Goal: Task Accomplishment & Management: Complete application form

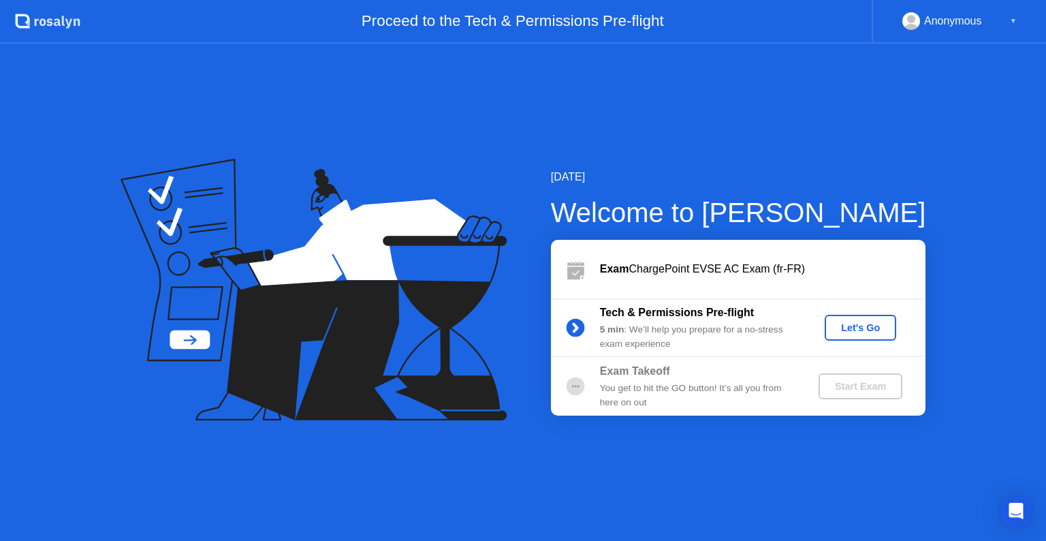
click at [823, 324] on div "Let's Go" at bounding box center [860, 328] width 129 height 26
click at [833, 326] on div "Let's Go" at bounding box center [860, 327] width 61 height 11
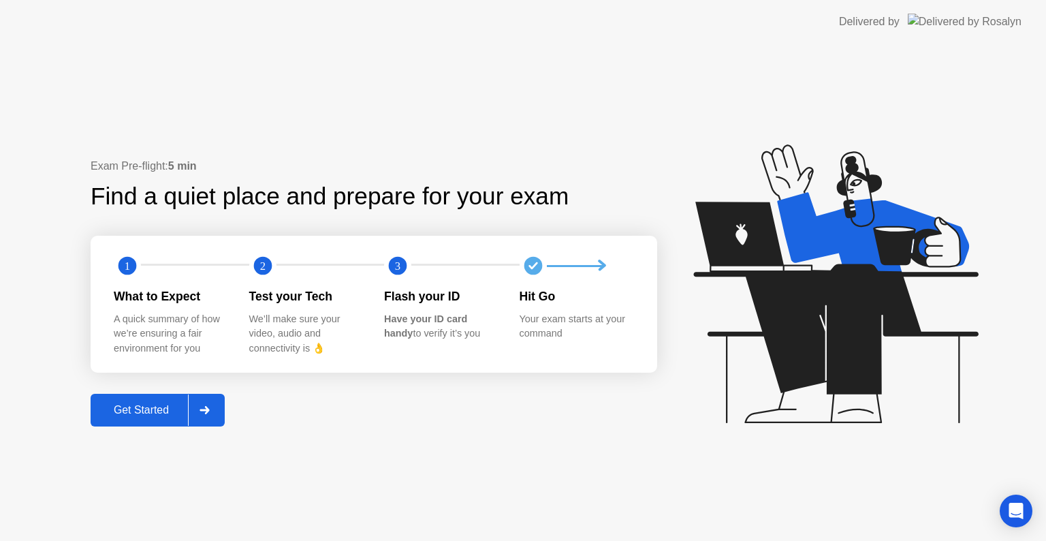
click at [202, 425] on div at bounding box center [204, 409] width 33 height 31
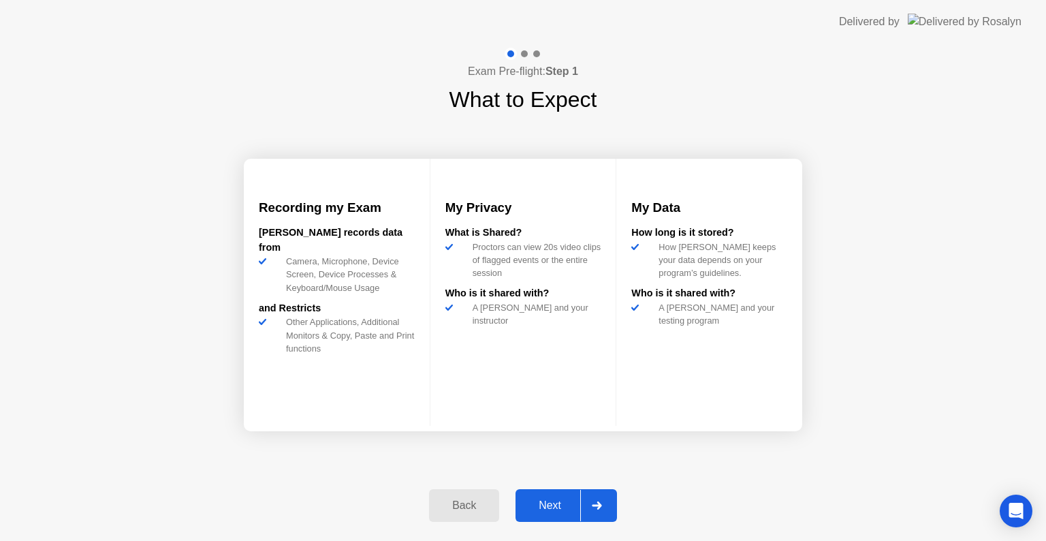
click at [560, 496] on button "Next" at bounding box center [567, 505] width 102 height 33
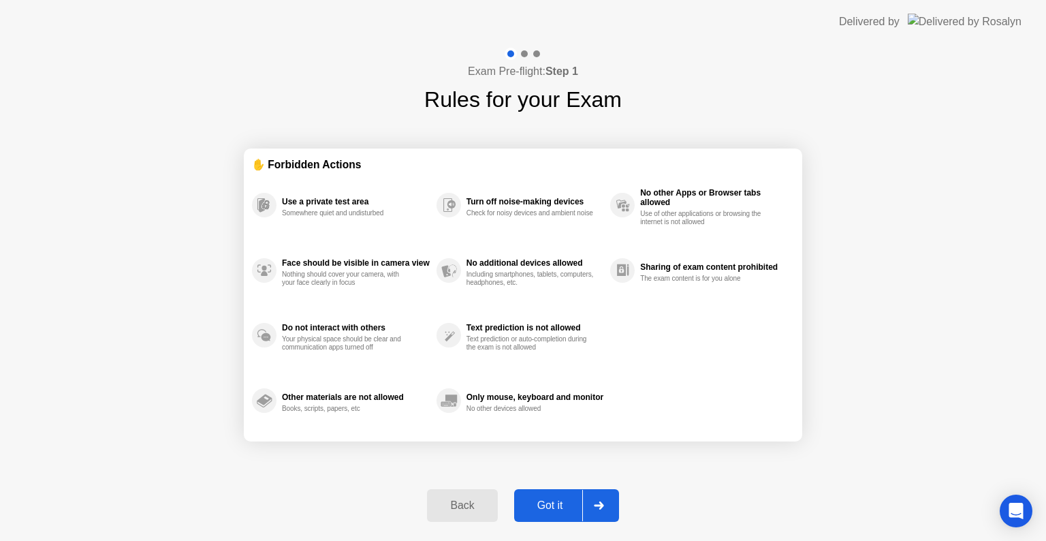
click at [560, 496] on button "Got it" at bounding box center [566, 505] width 105 height 33
select select "**********"
select select "*******"
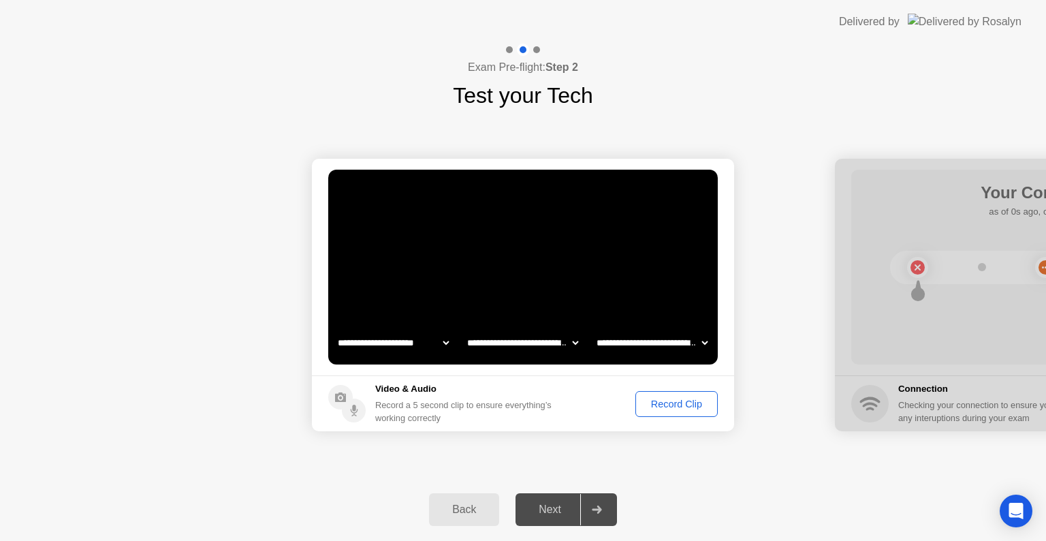
click at [659, 403] on div "Record Clip" at bounding box center [676, 404] width 73 height 11
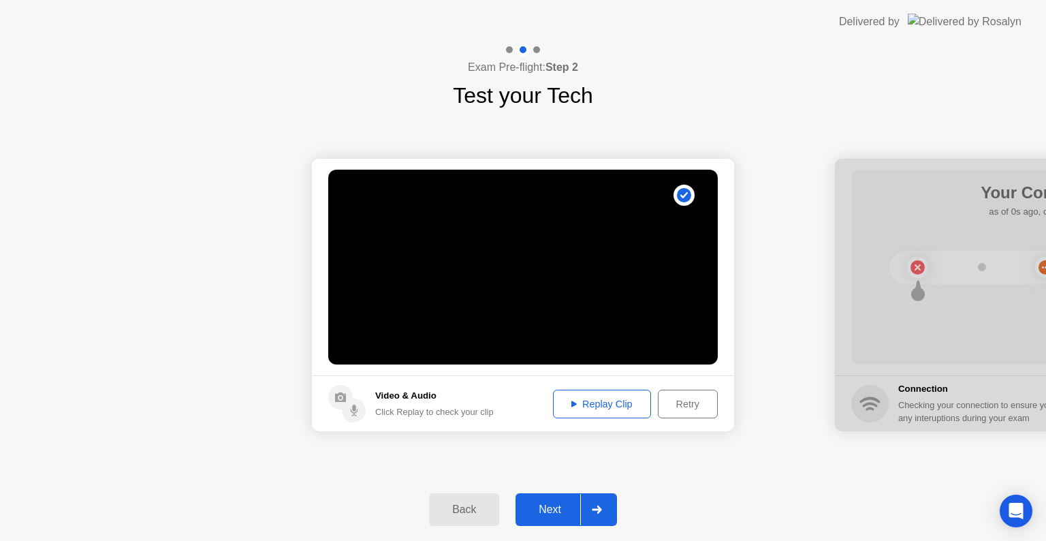
click at [551, 522] on button "Next" at bounding box center [567, 509] width 102 height 33
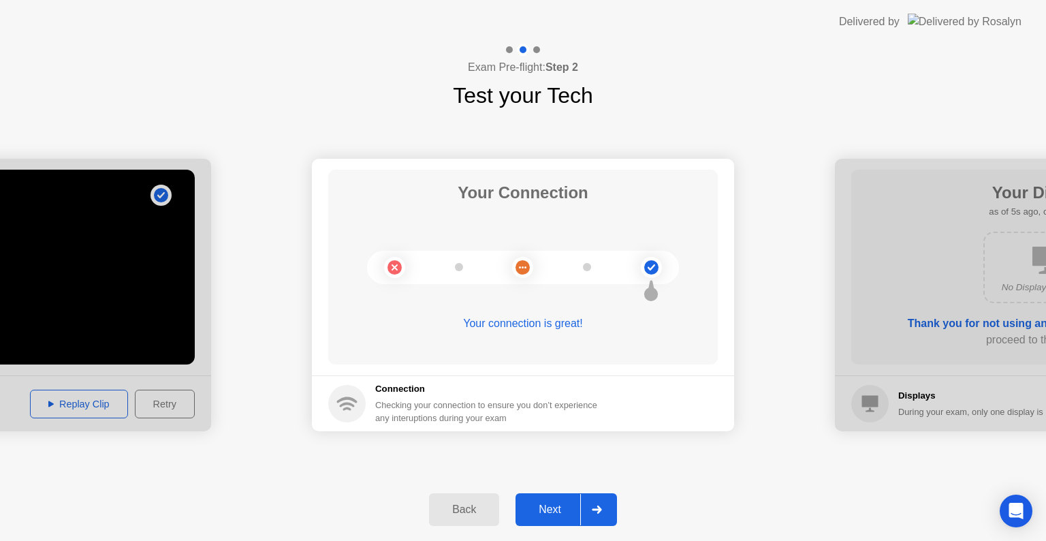
click at [587, 517] on div at bounding box center [596, 509] width 33 height 31
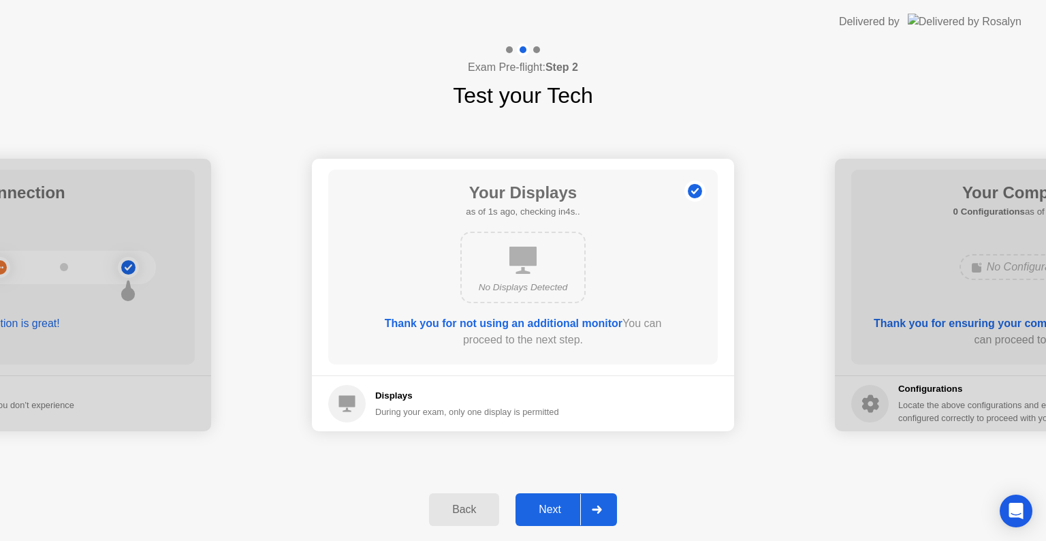
click at [587, 517] on div at bounding box center [596, 509] width 33 height 31
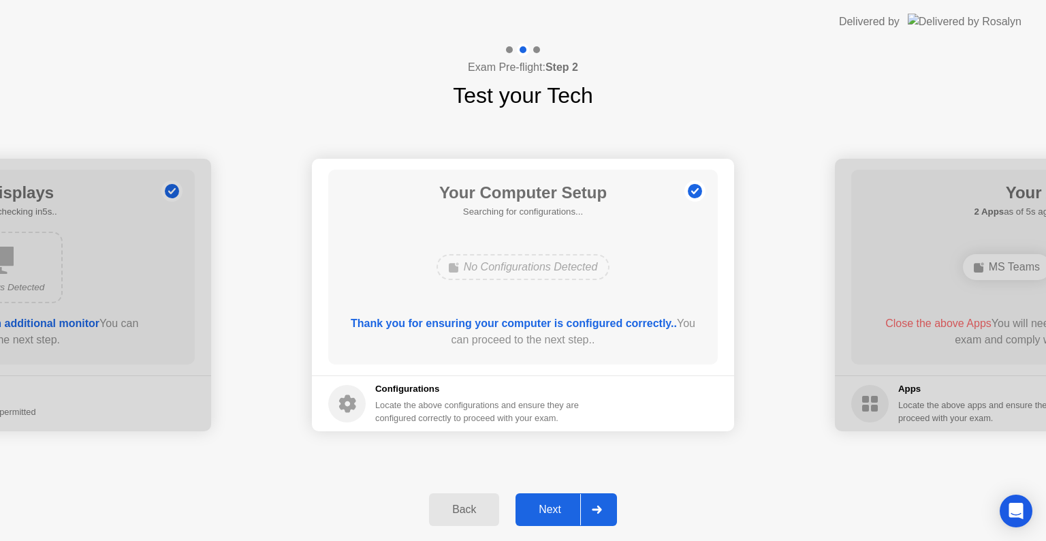
click at [587, 517] on div at bounding box center [596, 509] width 33 height 31
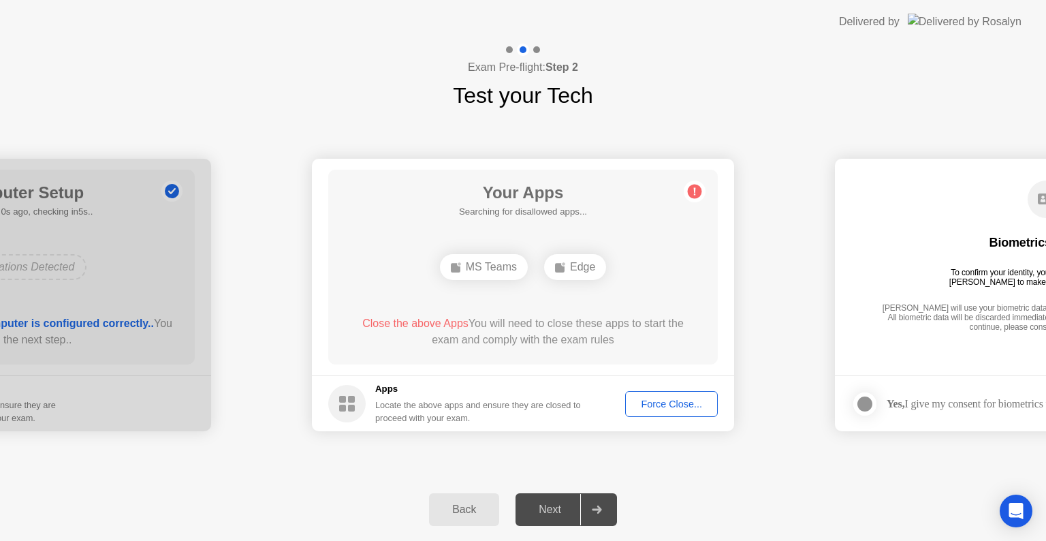
click at [649, 412] on button "Force Close..." at bounding box center [671, 404] width 93 height 26
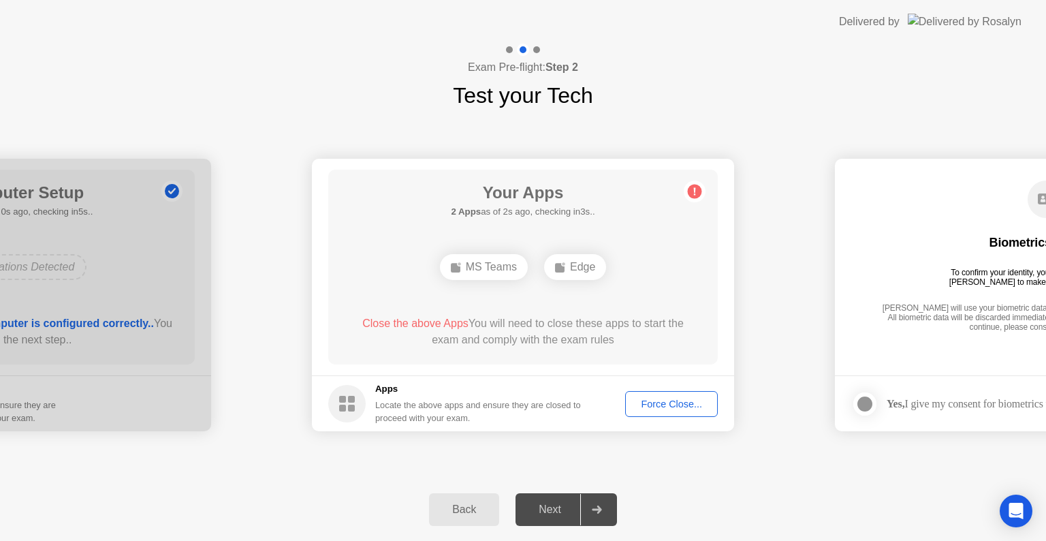
click at [650, 409] on div "Force Close..." at bounding box center [671, 404] width 83 height 11
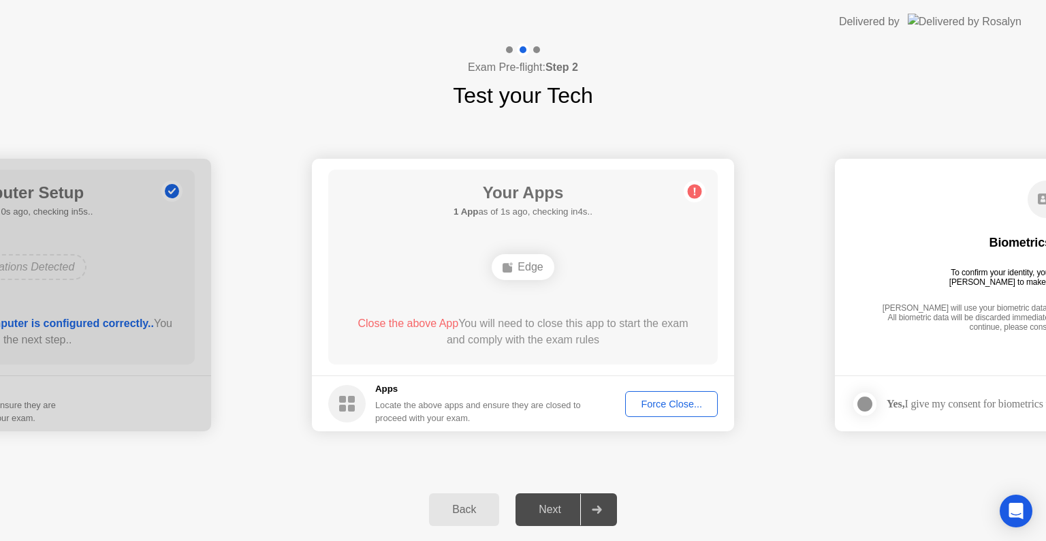
click at [660, 402] on div "Force Close..." at bounding box center [671, 404] width 83 height 11
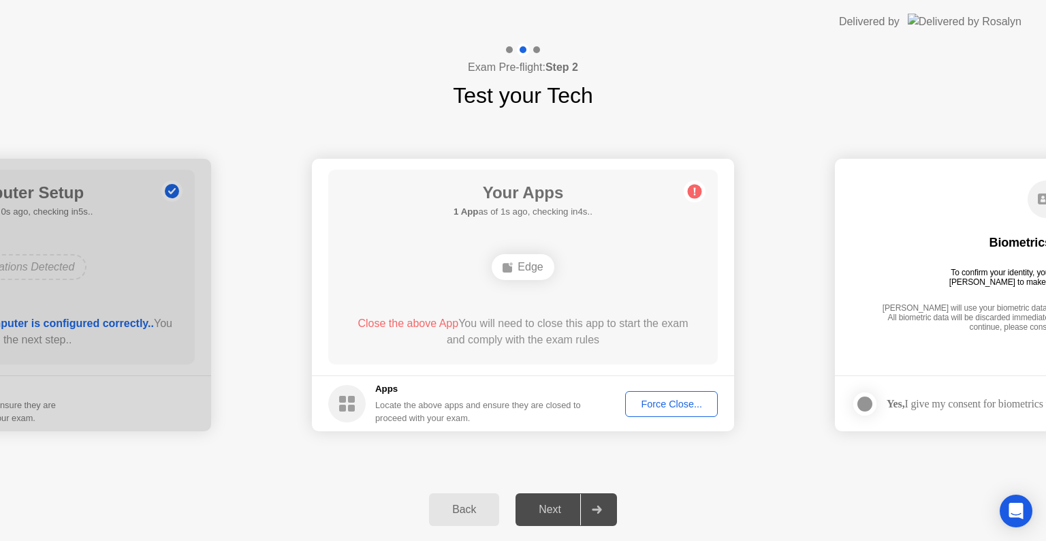
click at [655, 403] on div "Force Close..." at bounding box center [671, 404] width 83 height 11
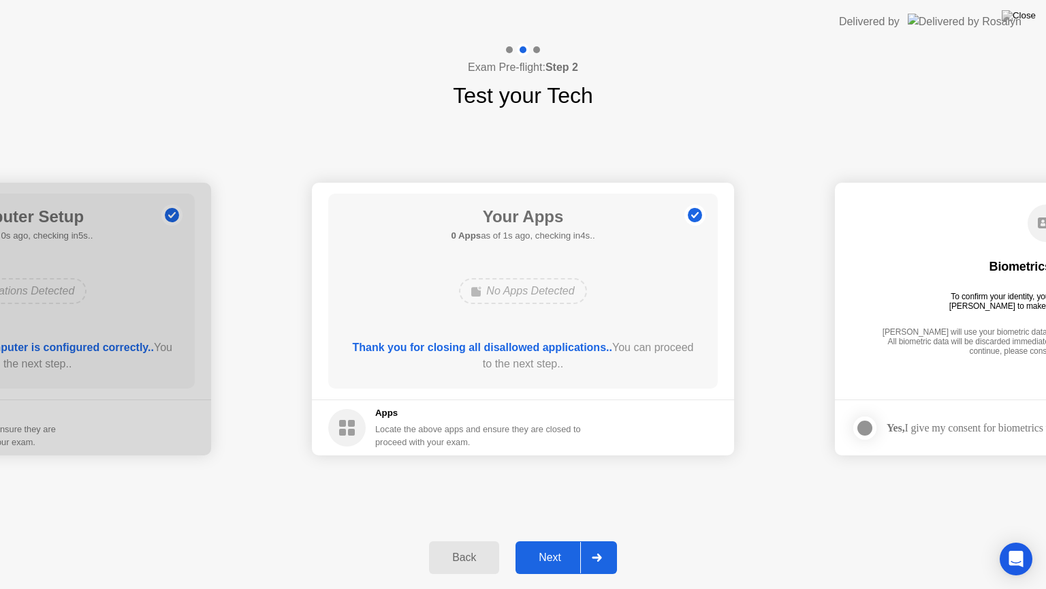
click at [557, 540] on div "Next" at bounding box center [550, 557] width 61 height 12
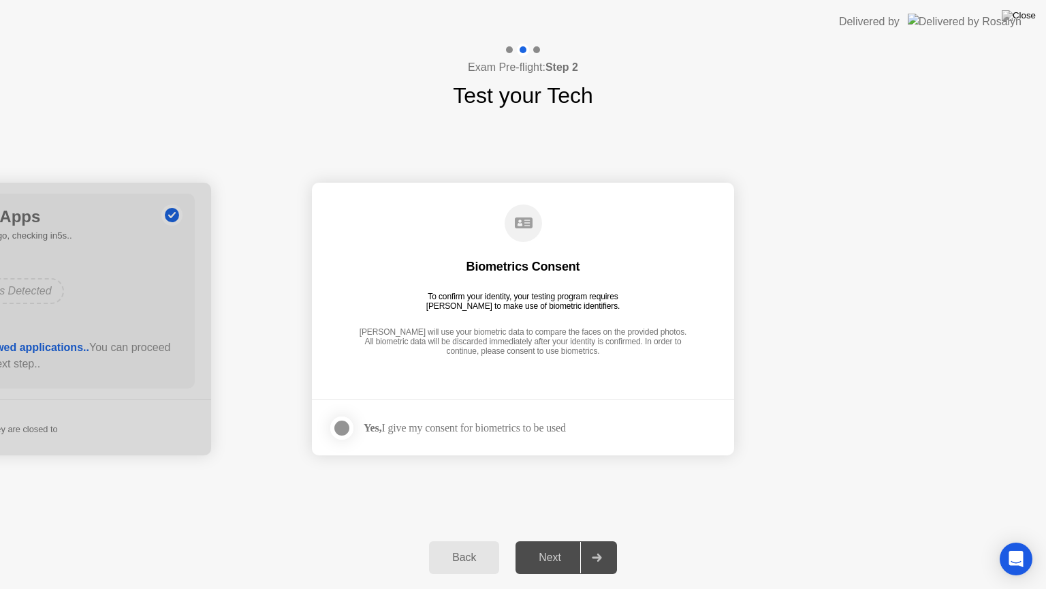
click at [352, 431] on label at bounding box center [345, 427] width 35 height 27
click at [547, 540] on div "Next" at bounding box center [550, 557] width 61 height 12
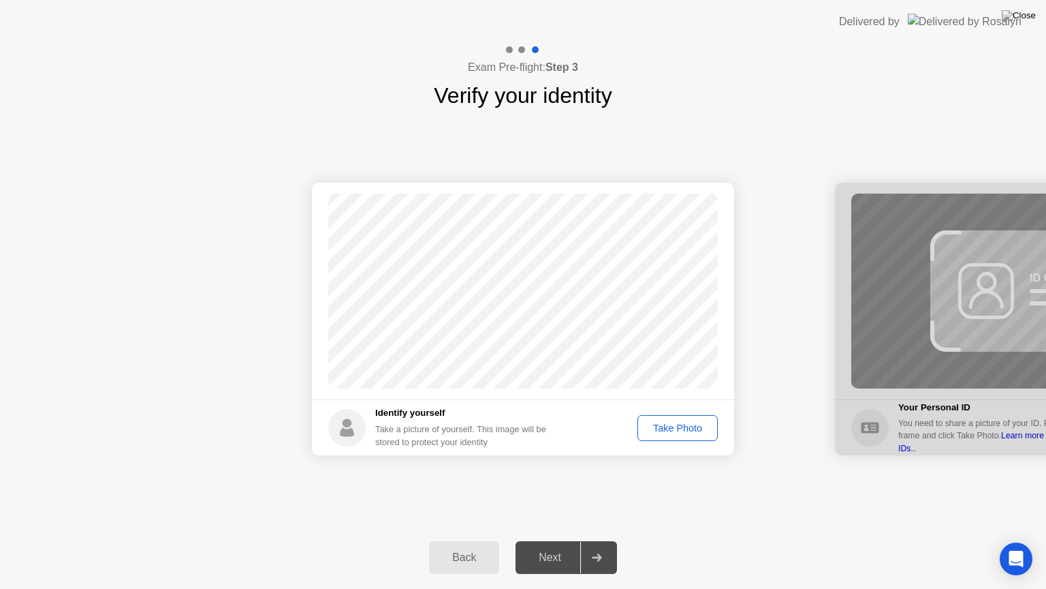
click at [547, 540] on div "Next" at bounding box center [550, 557] width 61 height 12
click at [690, 425] on div "Take Photo" at bounding box center [677, 427] width 71 height 11
click at [690, 425] on div "Retake" at bounding box center [686, 427] width 53 height 11
click at [690, 425] on div "Take Photo" at bounding box center [677, 427] width 71 height 11
click at [553, 540] on div "Next" at bounding box center [550, 557] width 61 height 12
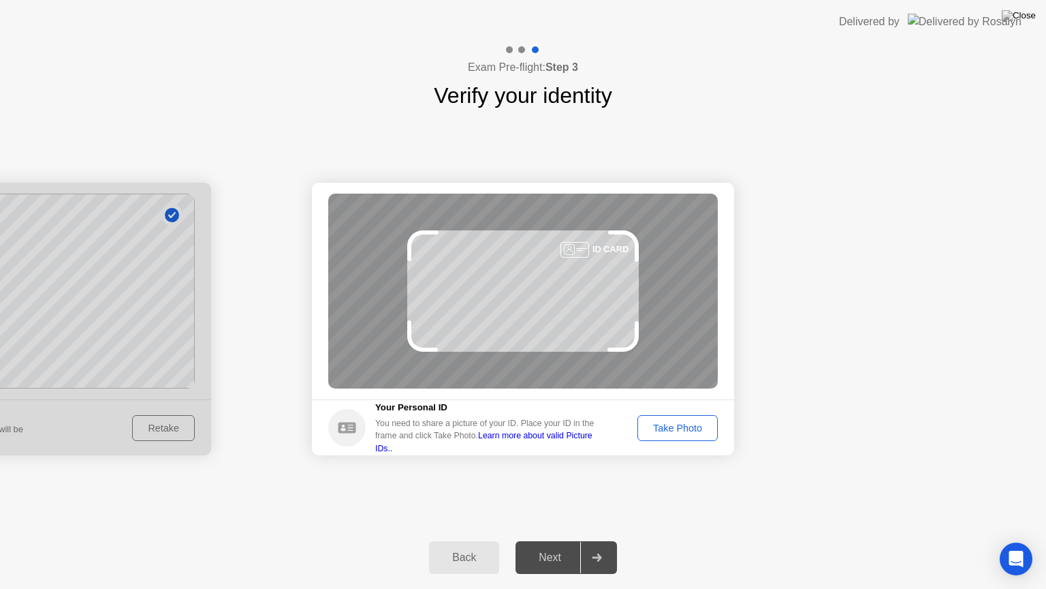
click at [685, 422] on div "Take Photo" at bounding box center [677, 427] width 71 height 11
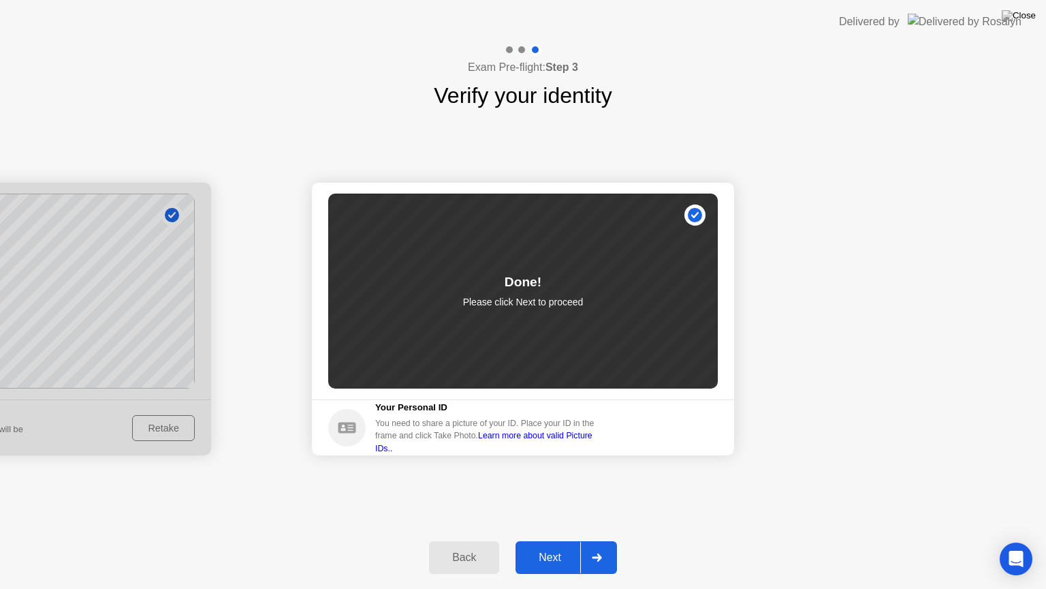
click at [561, 540] on div "Next" at bounding box center [550, 557] width 61 height 12
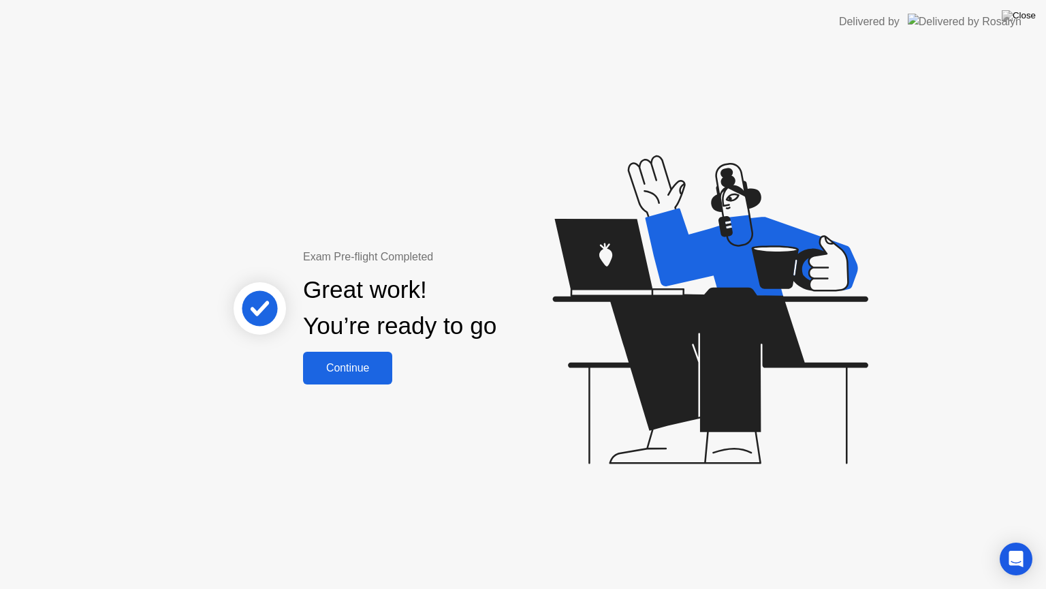
click at [384, 379] on button "Continue" at bounding box center [347, 368] width 89 height 33
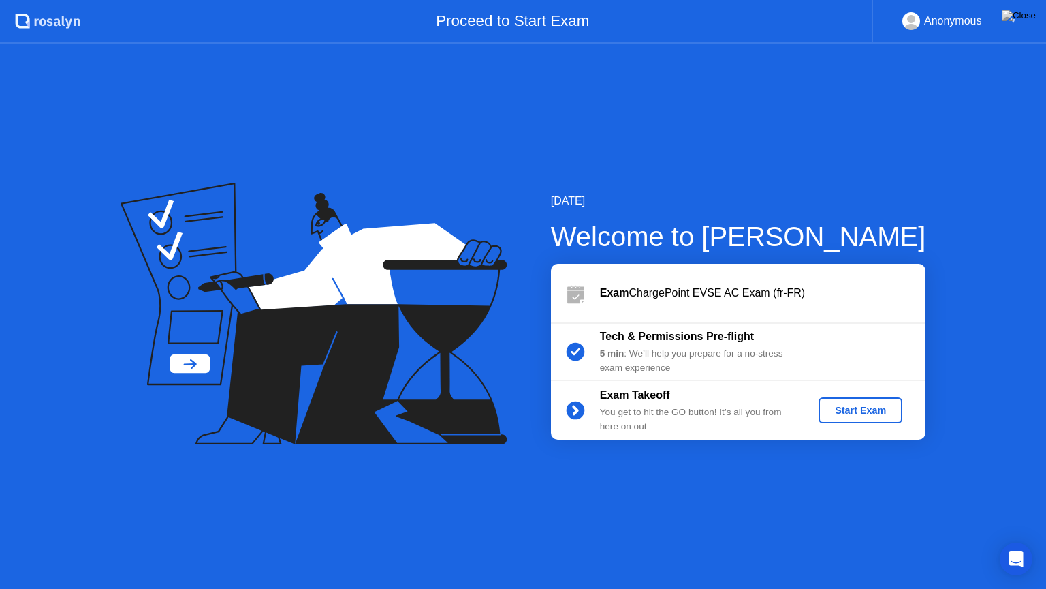
click at [869, 414] on div "Start Exam" at bounding box center [860, 410] width 73 height 11
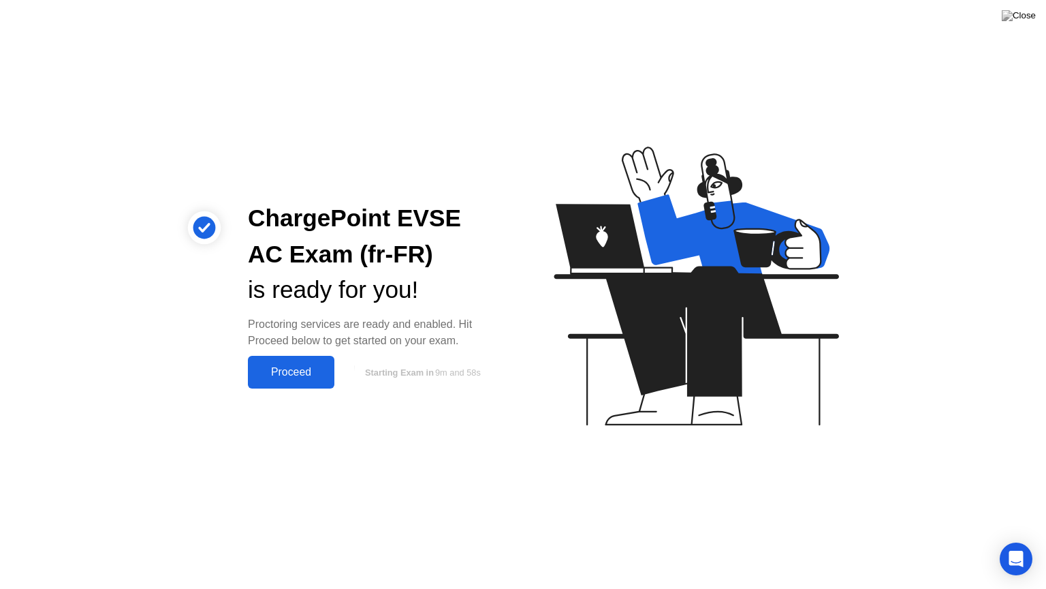
click at [314, 371] on div "Proceed" at bounding box center [291, 372] width 78 height 12
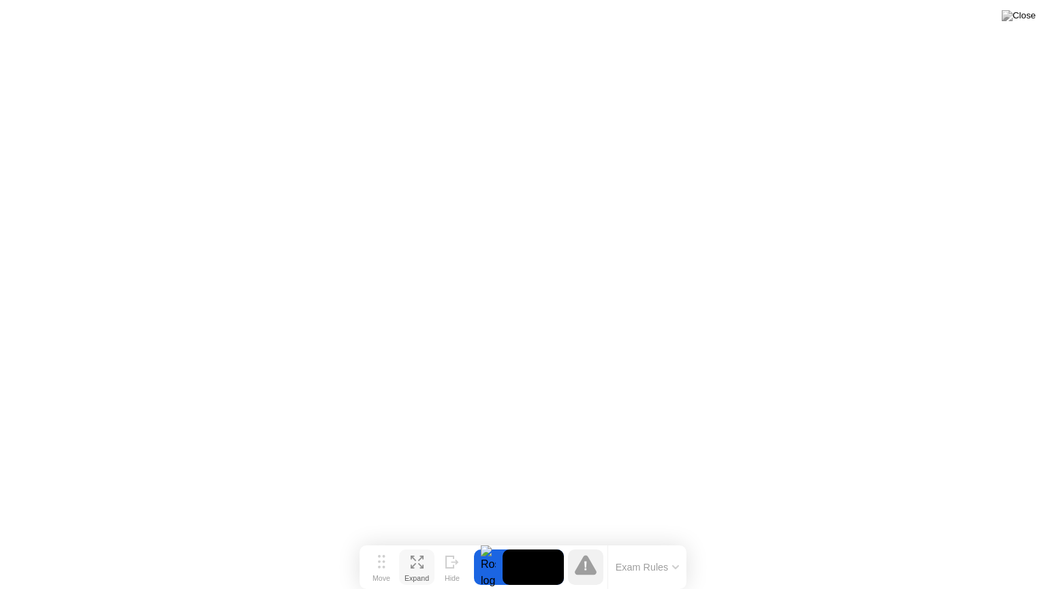
click at [414, 540] on icon at bounding box center [417, 561] width 13 height 13
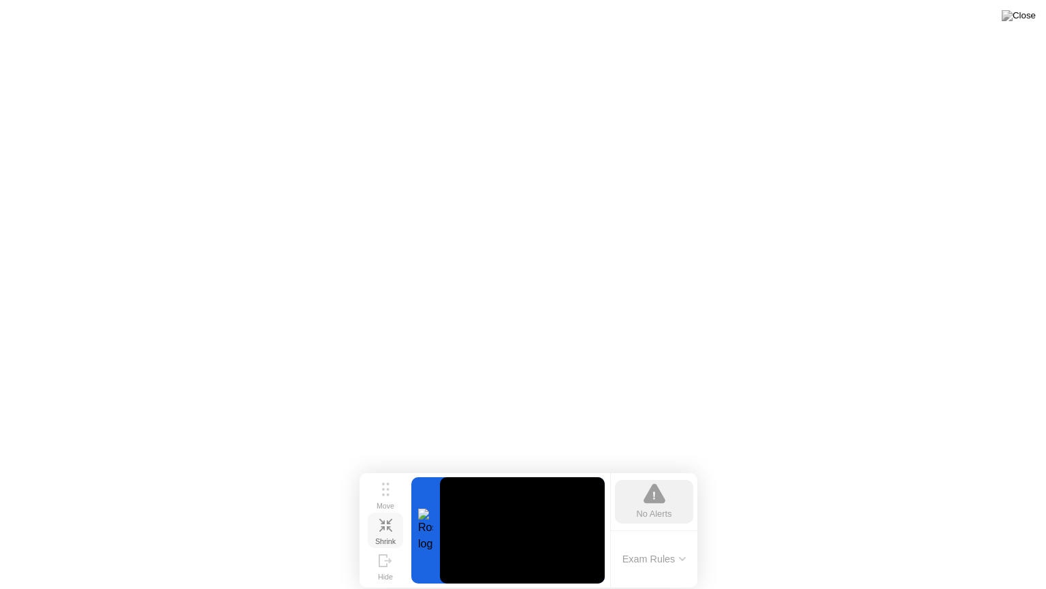
click at [388, 537] on div "Shrink" at bounding box center [385, 541] width 20 height 8
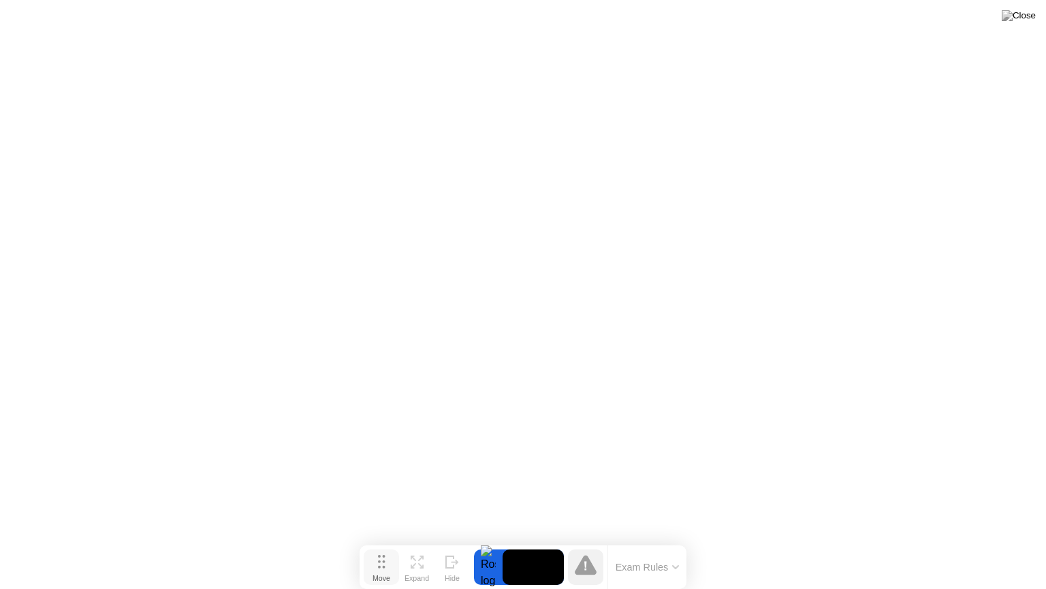
click at [383, 540] on div "Move" at bounding box center [382, 578] width 18 height 8
